Goal: Browse casually: Explore the website without a specific task or goal

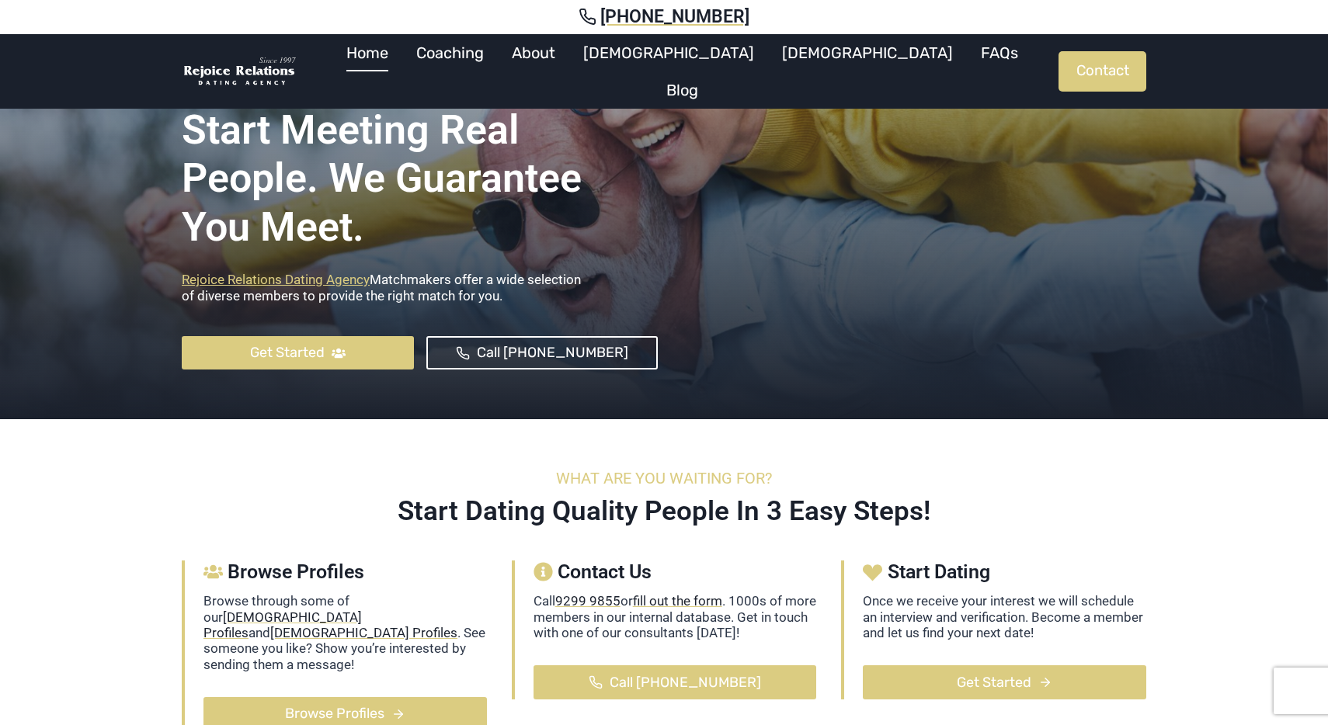
scroll to position [338, 0]
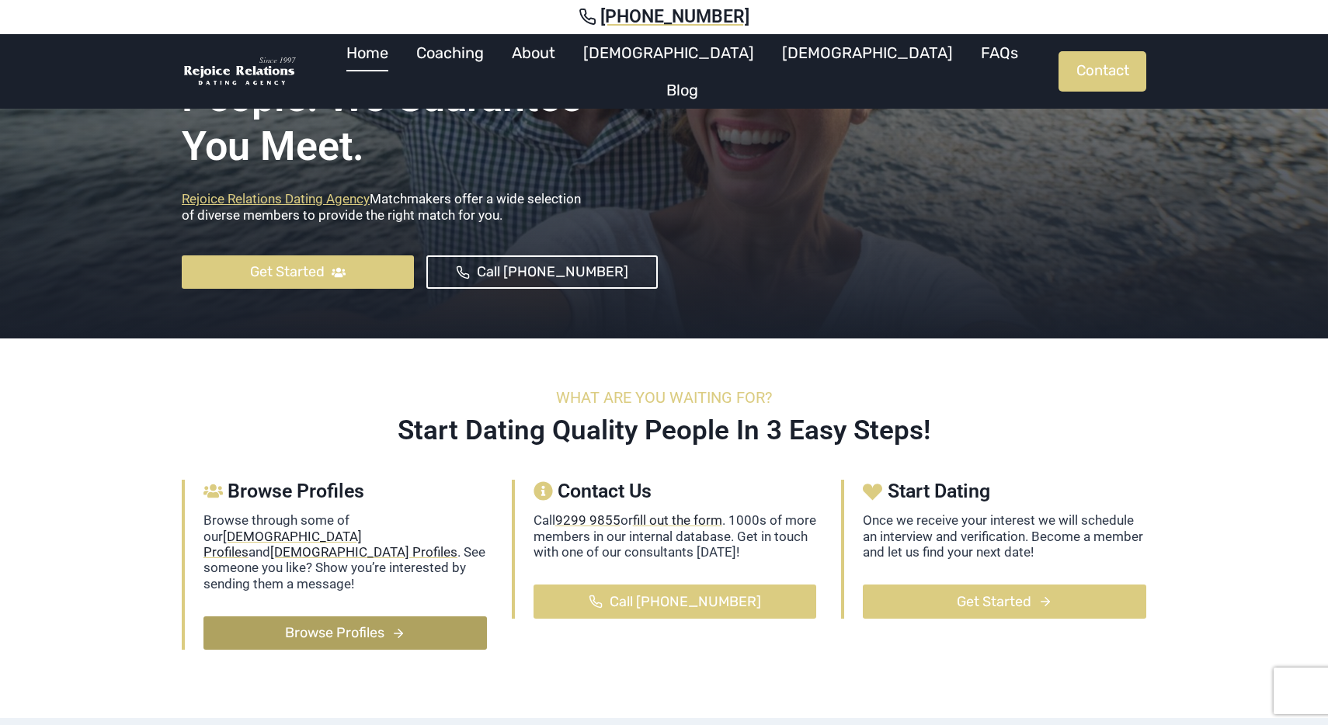
click at [312, 622] on span "Browse Profiles" at bounding box center [334, 633] width 99 height 23
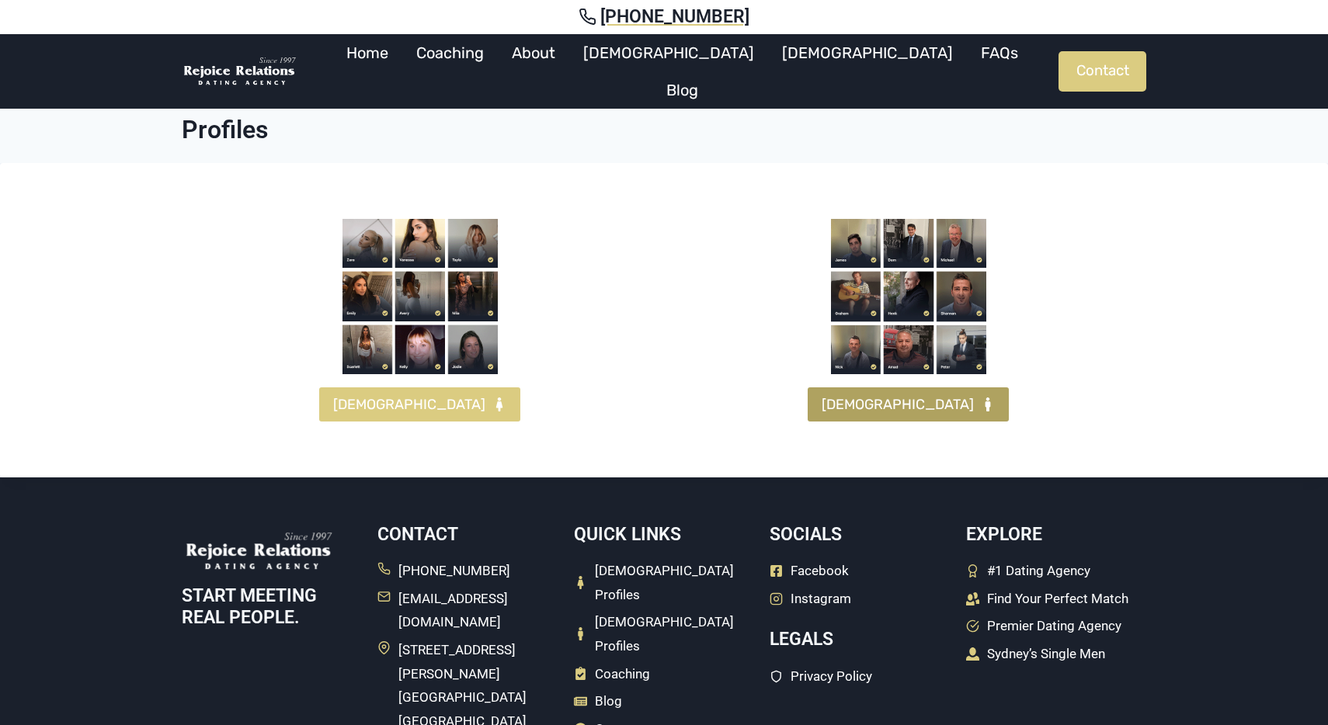
click at [913, 391] on link "[DEMOGRAPHIC_DATA]" at bounding box center [908, 404] width 201 height 33
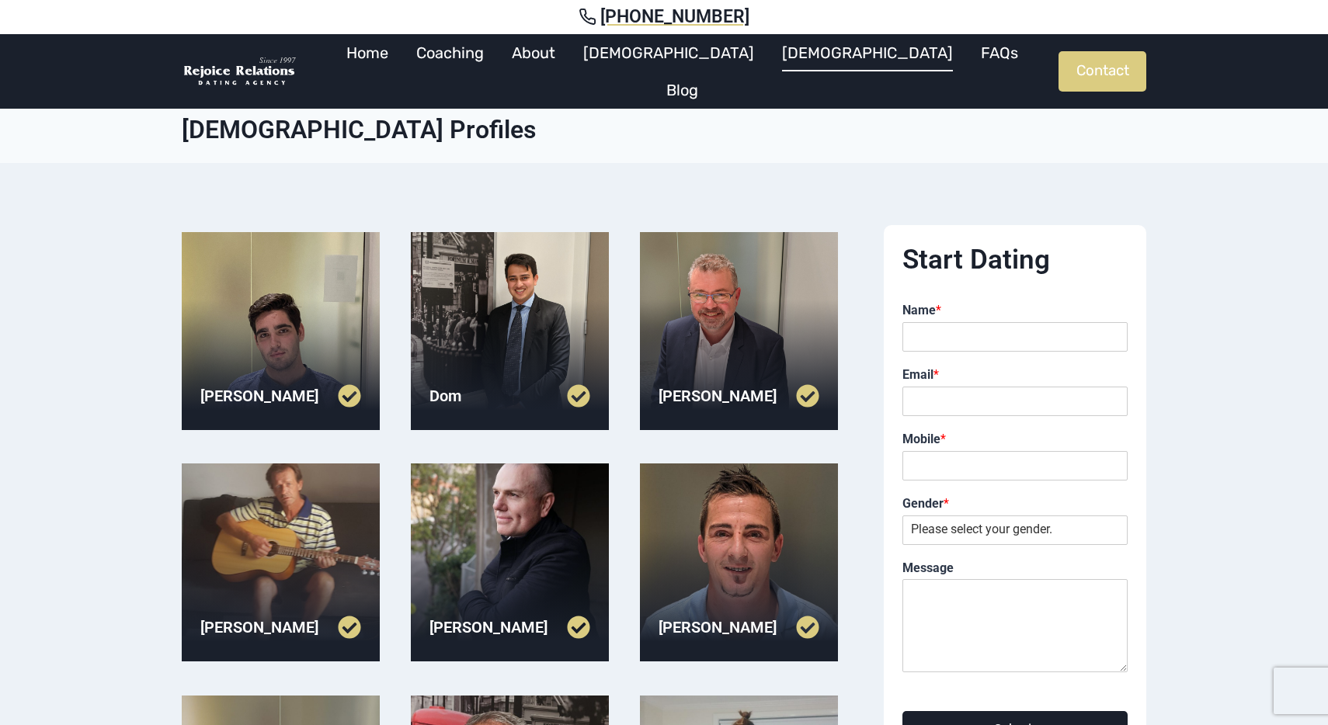
click at [316, 313] on div at bounding box center [281, 331] width 198 height 198
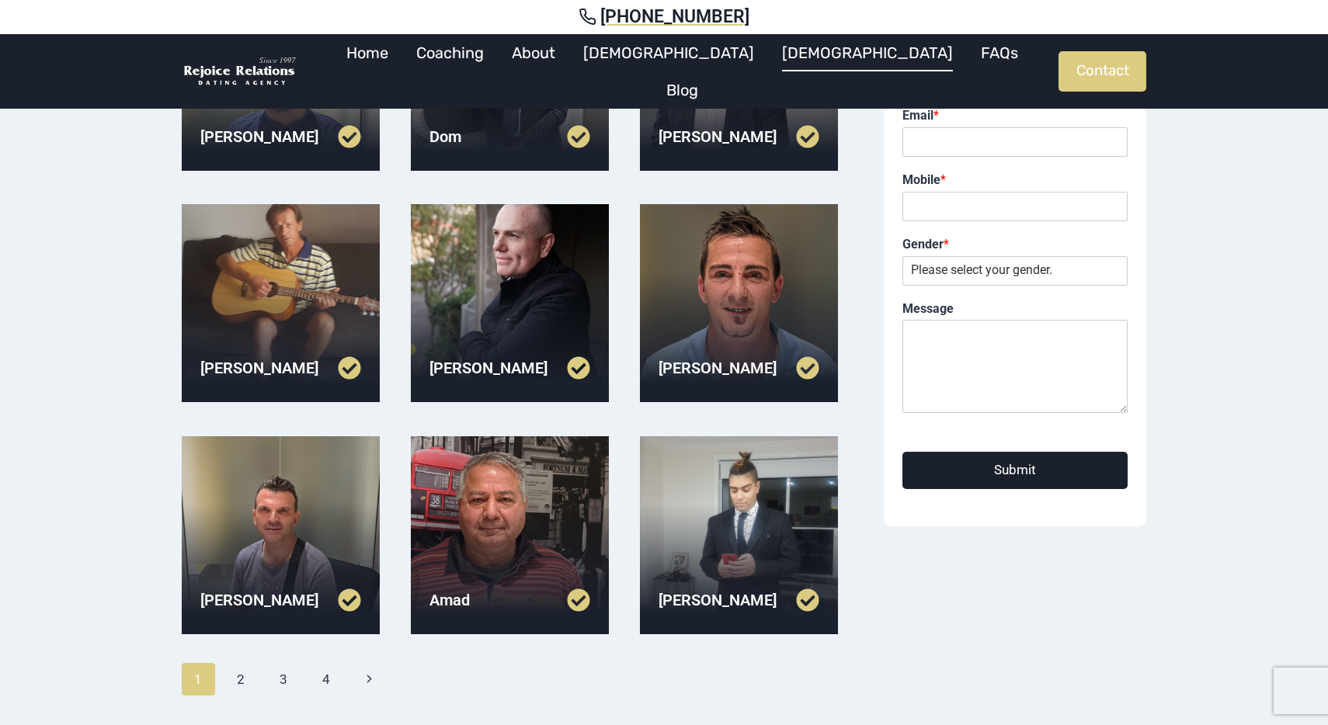
scroll to position [284, 0]
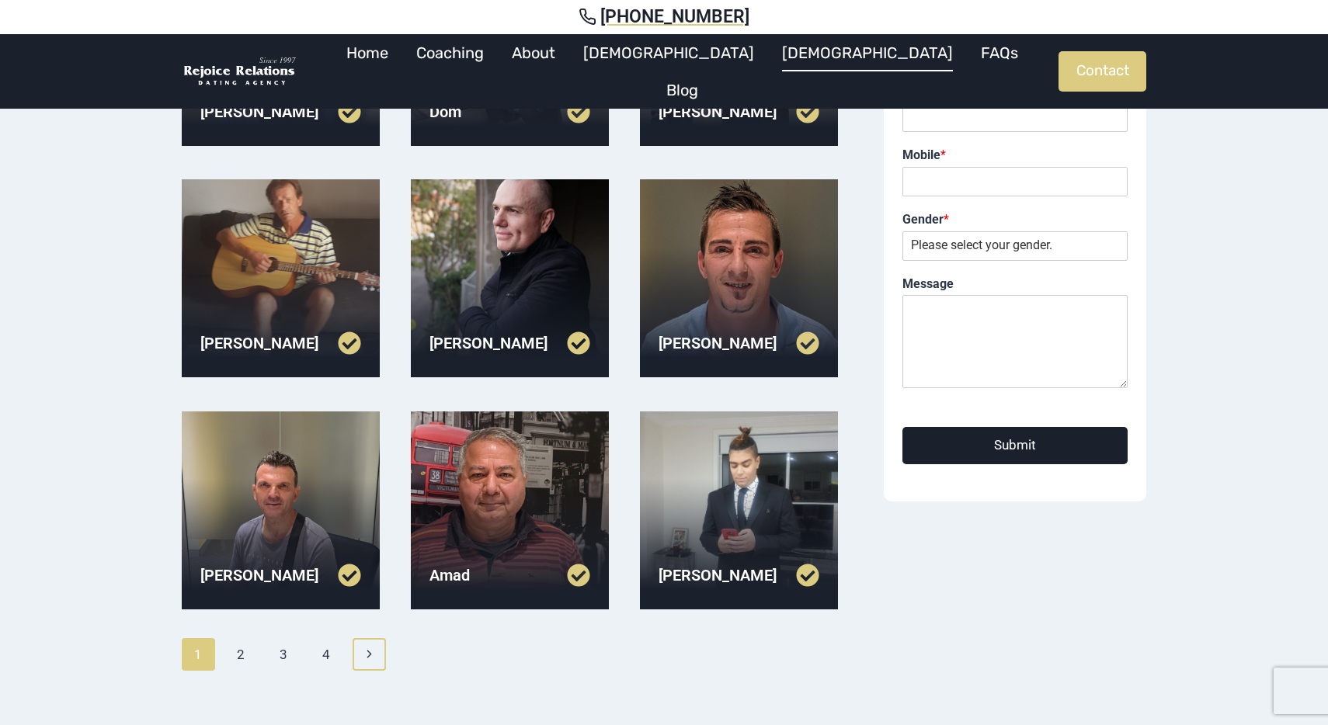
click at [366, 666] on link "Next Page Next" at bounding box center [369, 654] width 33 height 33
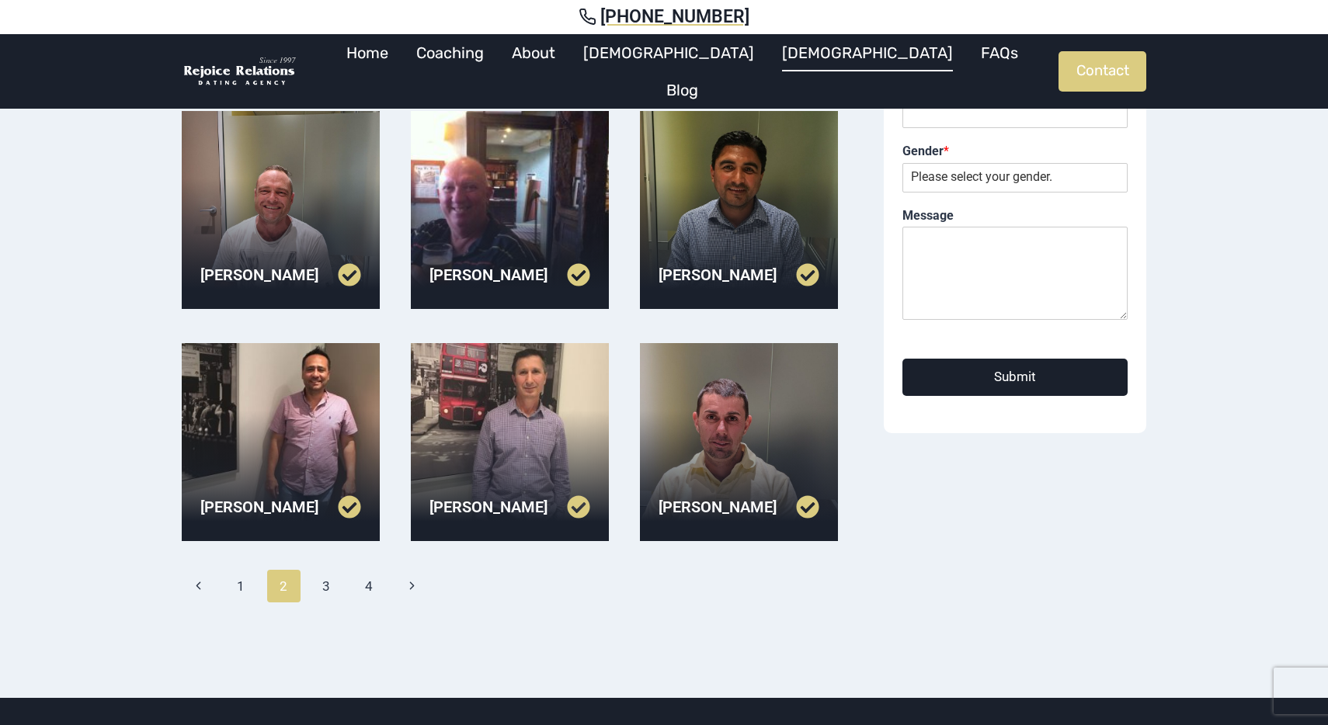
scroll to position [388, 0]
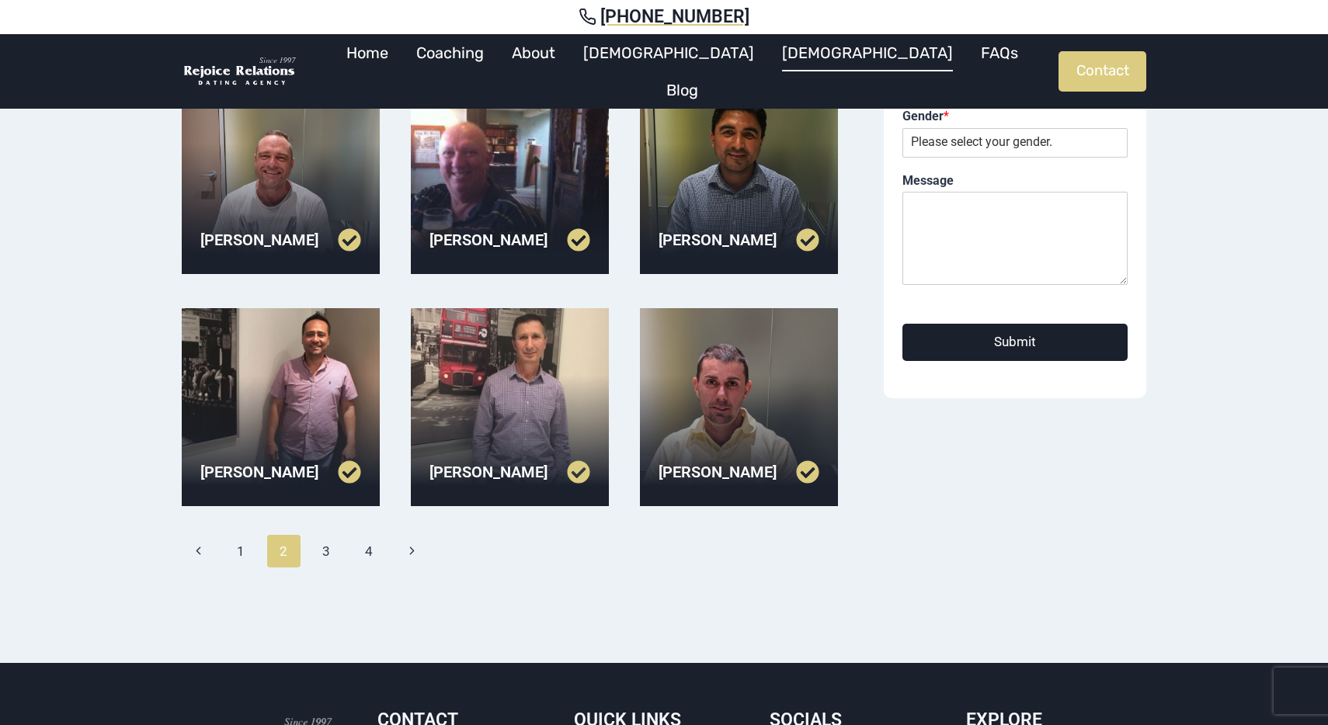
click at [496, 431] on div at bounding box center [510, 407] width 198 height 198
click at [400, 558] on link "Next Page Next" at bounding box center [411, 551] width 33 height 33
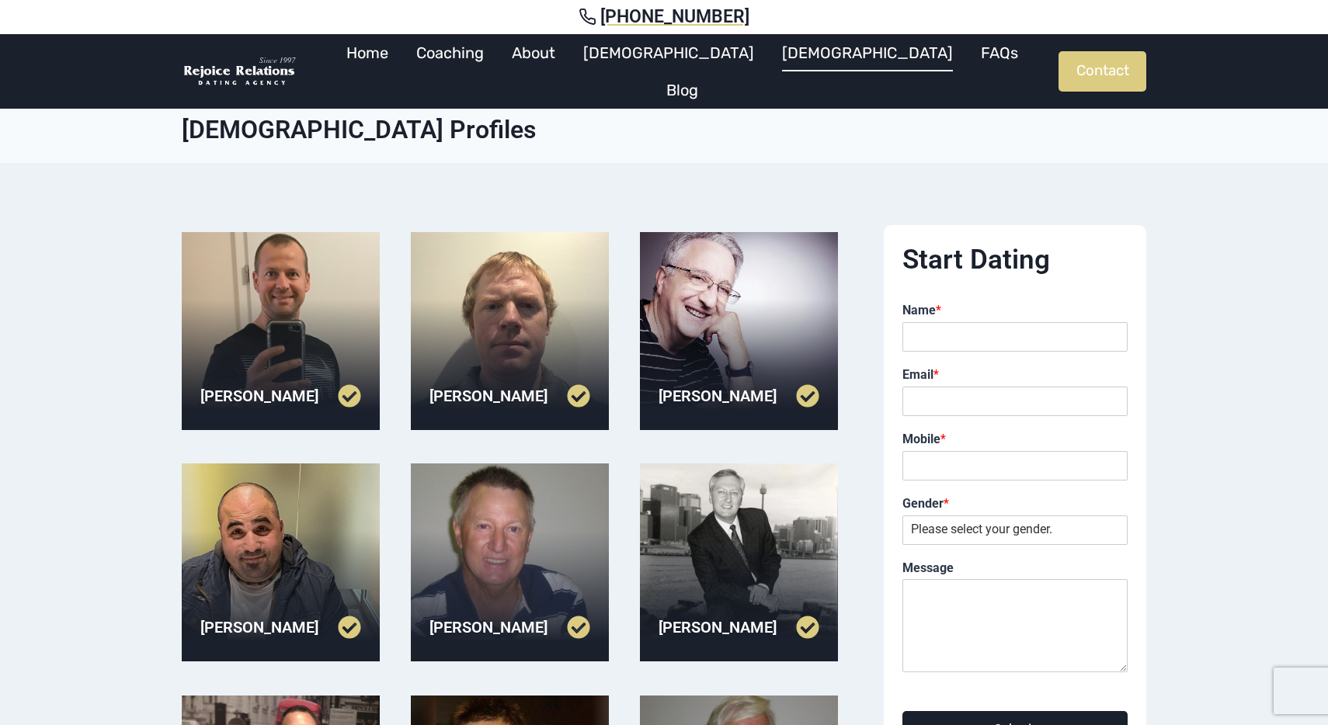
click at [489, 334] on div at bounding box center [510, 331] width 198 height 198
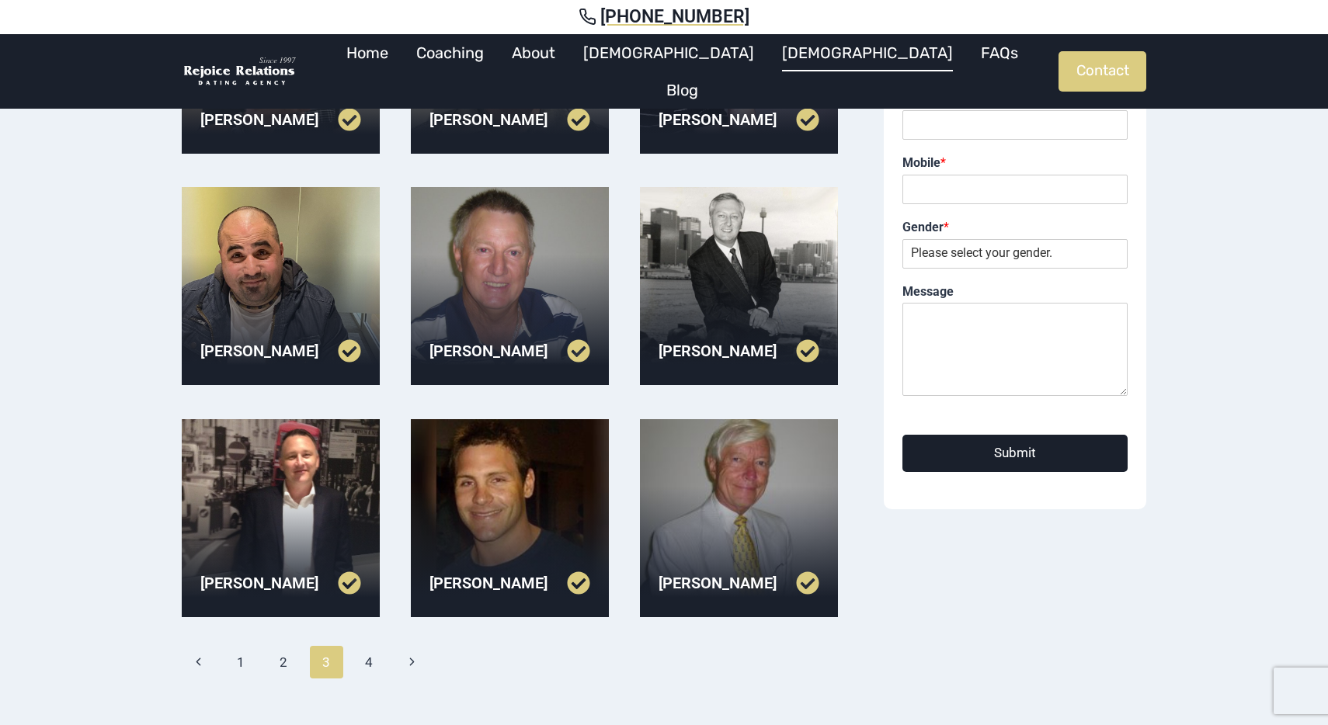
scroll to position [289, 0]
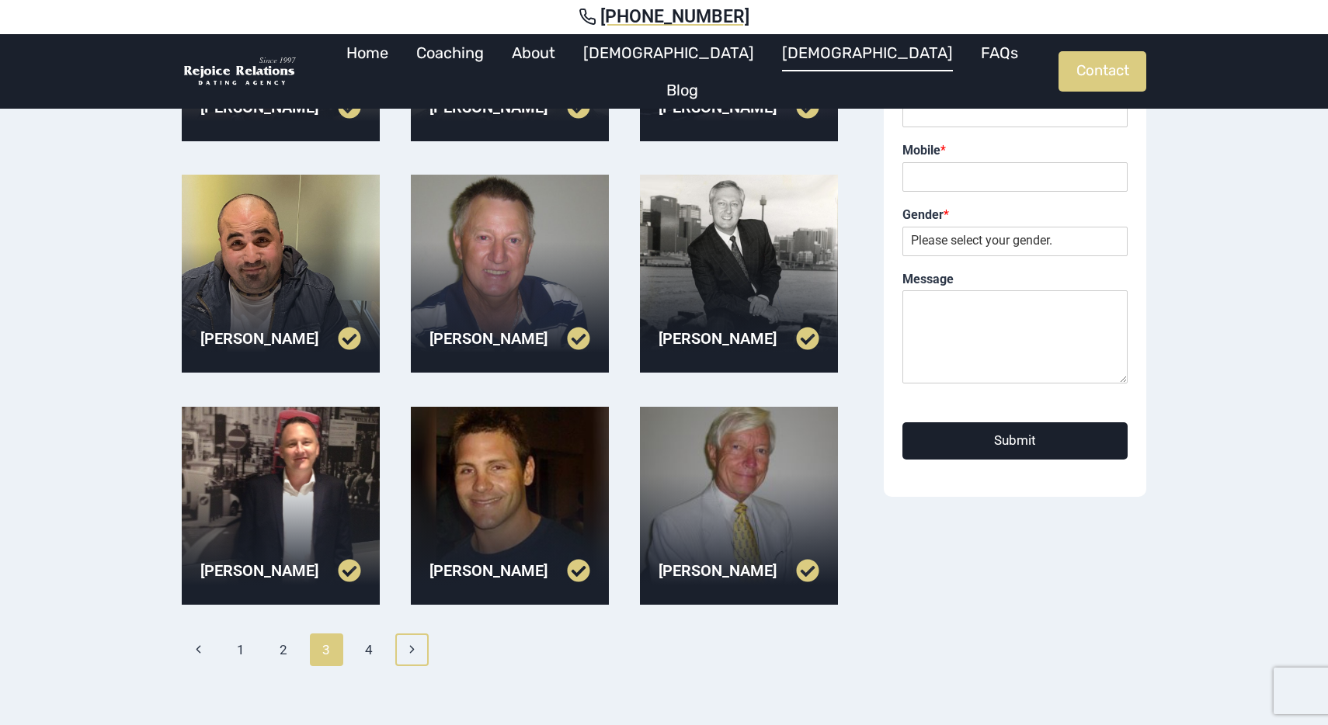
click at [411, 646] on icon "Page navigation" at bounding box center [411, 650] width 5 height 8
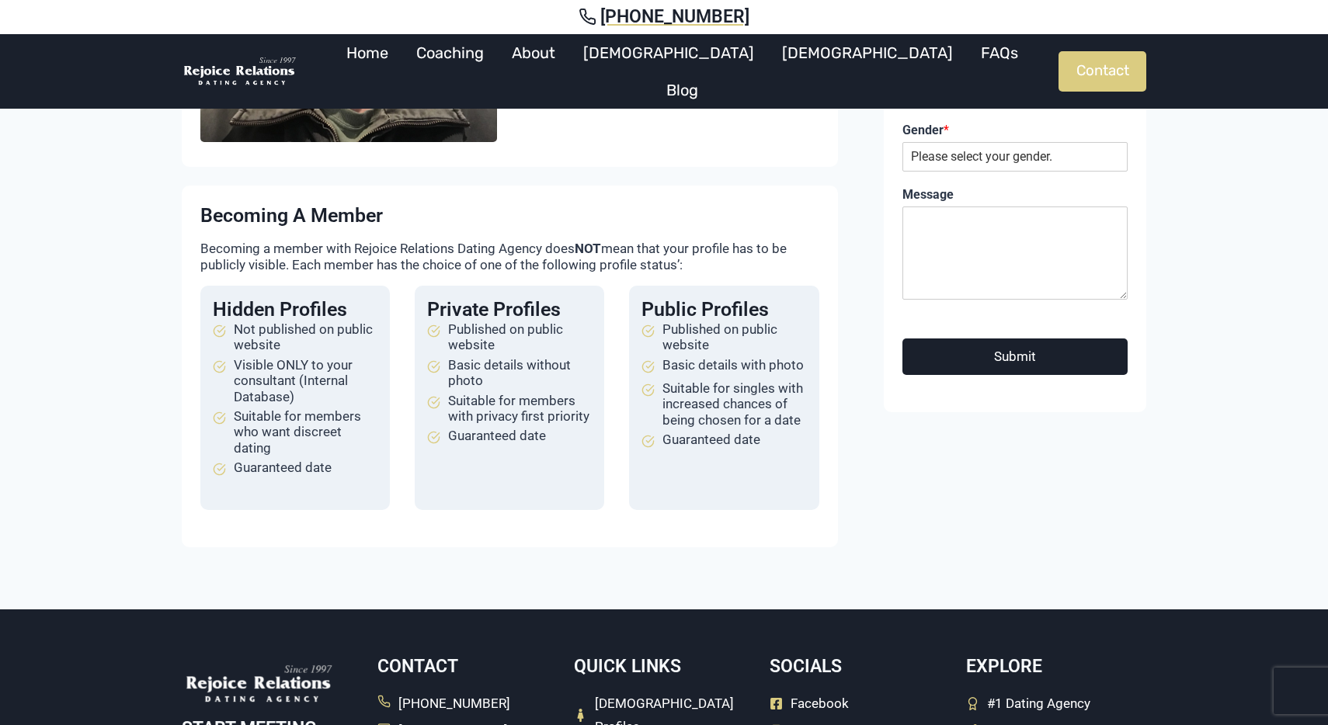
scroll to position [346, 0]
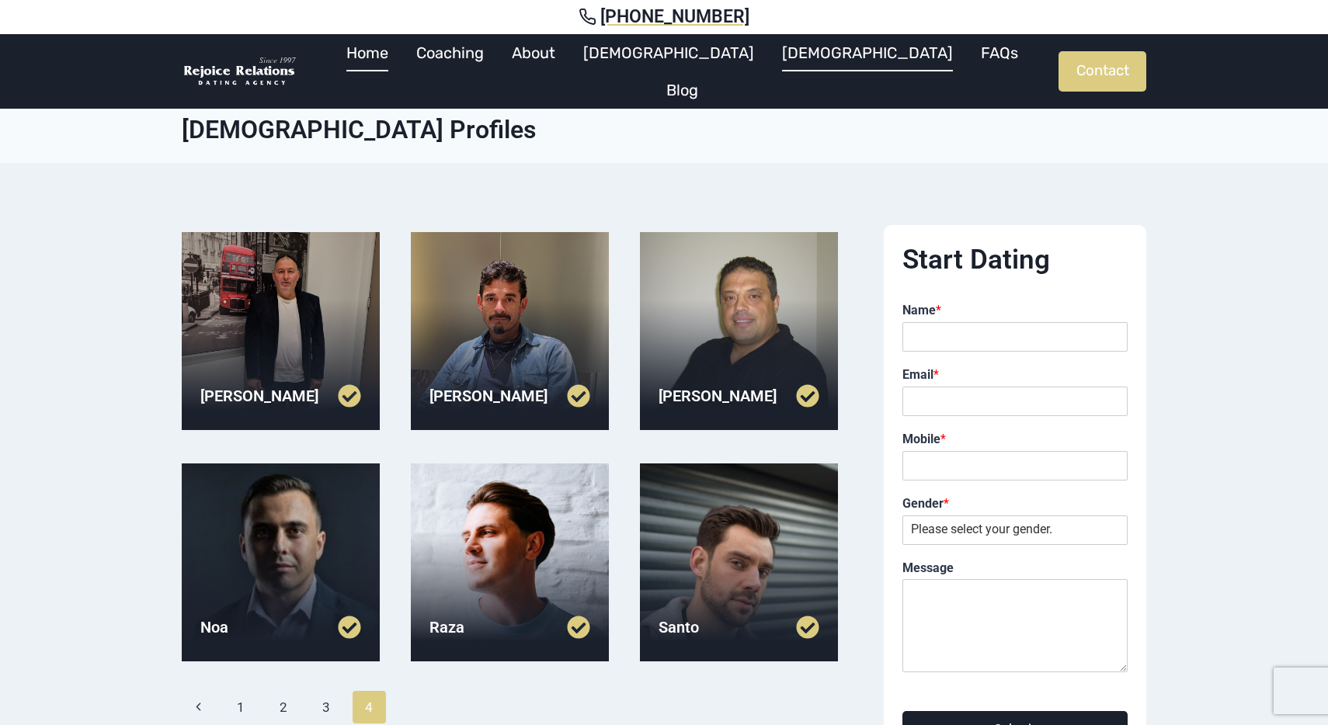
click at [402, 63] on link "Home" at bounding box center [367, 52] width 70 height 37
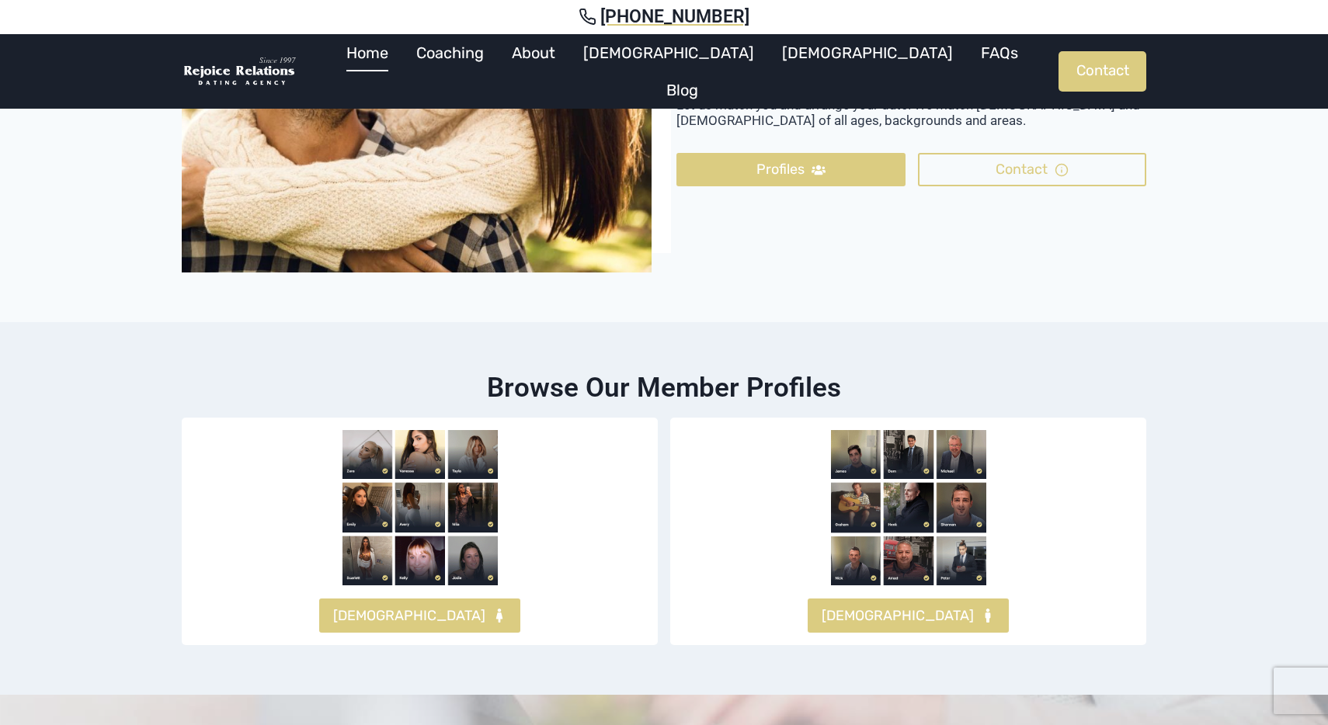
scroll to position [3914, 0]
